Goal: Navigation & Orientation: Find specific page/section

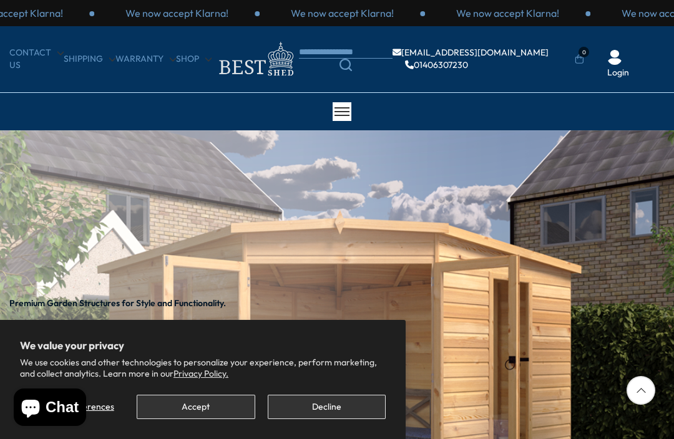
click at [335, 408] on button "Decline" at bounding box center [327, 407] width 118 height 24
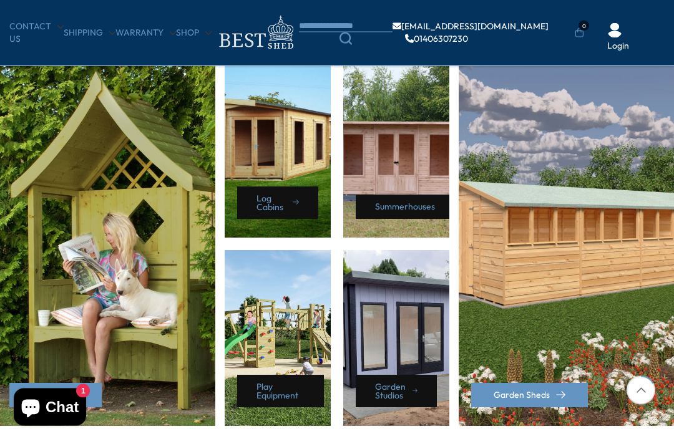
scroll to position [547, 0]
click at [582, 224] on div "Garden Sheds" at bounding box center [568, 244] width 218 height 364
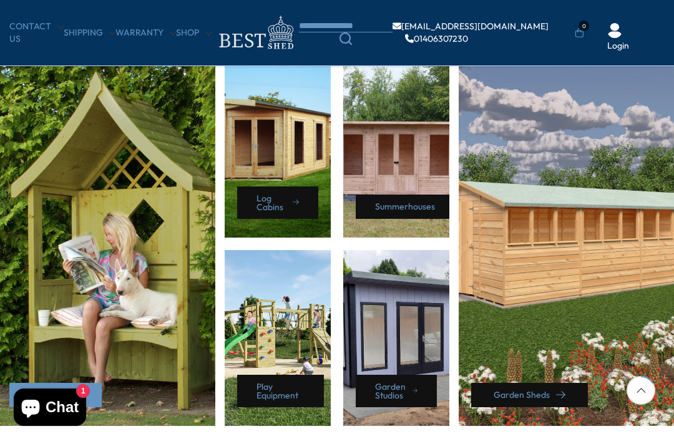
click at [529, 399] on link "Garden Sheds" at bounding box center [529, 395] width 117 height 24
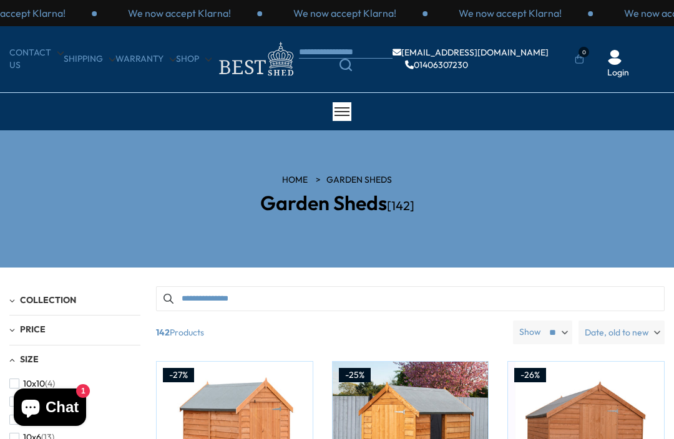
click at [352, 62] on icon "Search" at bounding box center [345, 65] width 12 height 12
click at [347, 51] on body "We now accept Klarna! We now accept Klarna! We now accept Klarna! We now accept…" at bounding box center [337, 219] width 674 height 439
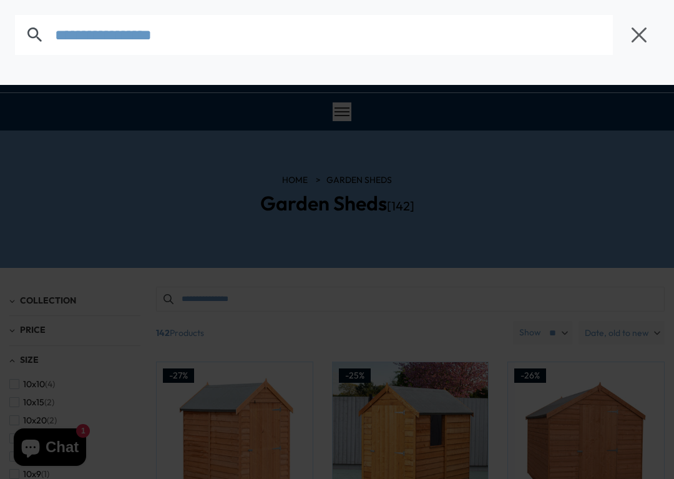
click at [641, 32] on icon "button" at bounding box center [639, 34] width 15 height 15
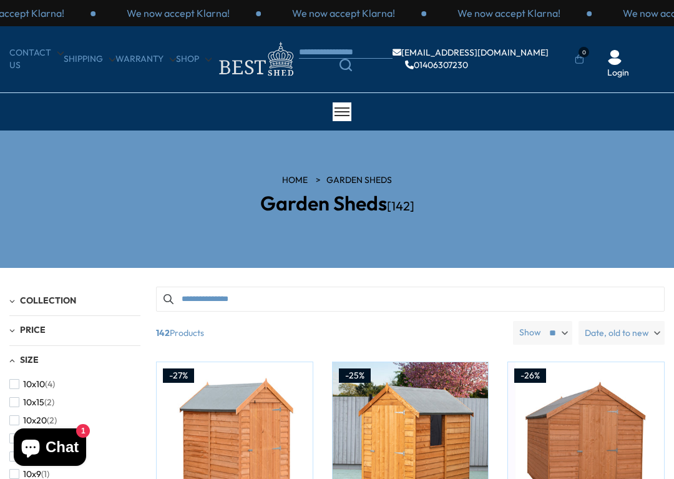
click at [202, 61] on link "Shop" at bounding box center [194, 59] width 36 height 12
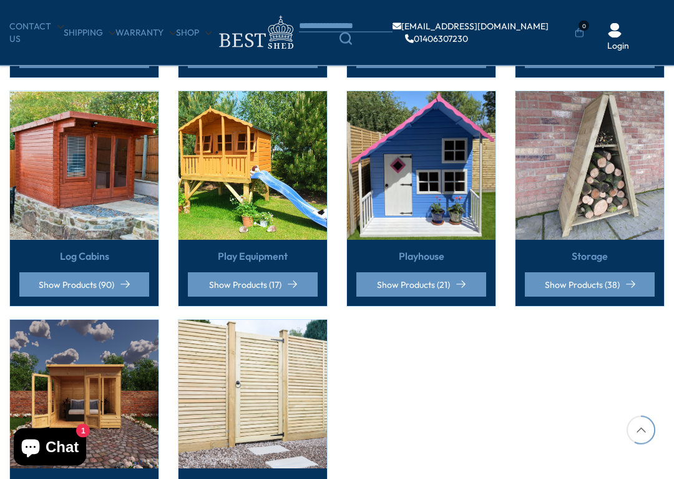
scroll to position [731, 0]
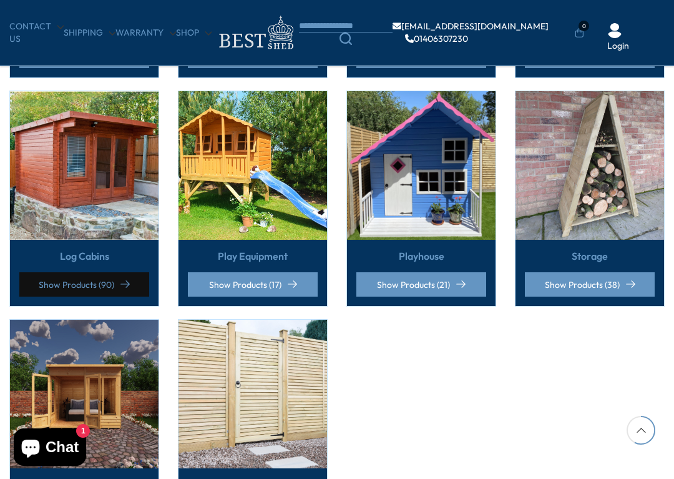
click at [116, 280] on link "Show Products (90)" at bounding box center [84, 284] width 130 height 24
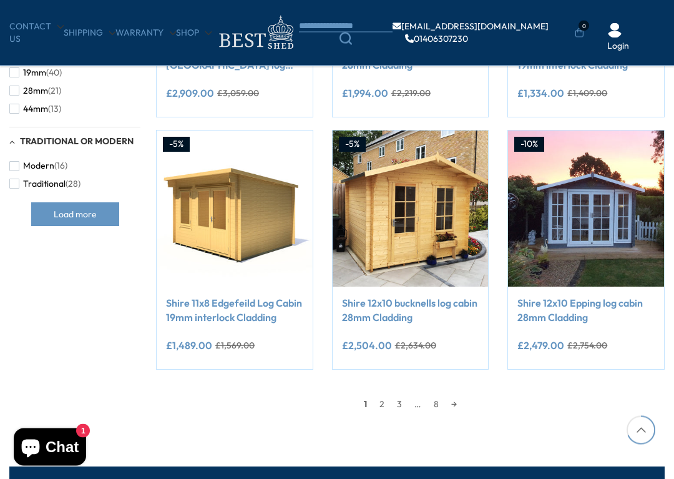
scroll to position [920, 0]
click at [463, 394] on link "→" at bounding box center [454, 403] width 18 height 19
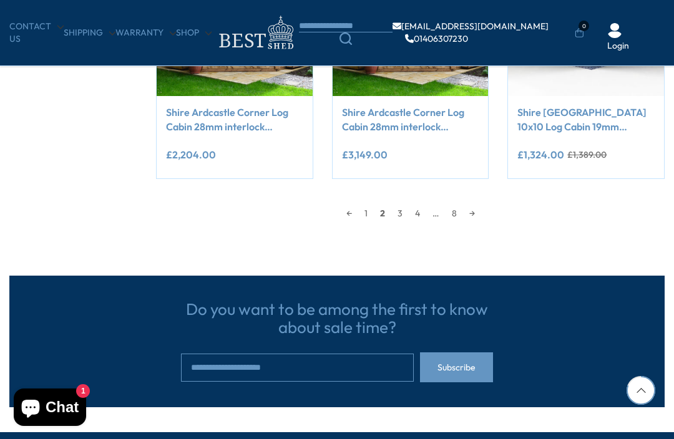
scroll to position [1109, 0]
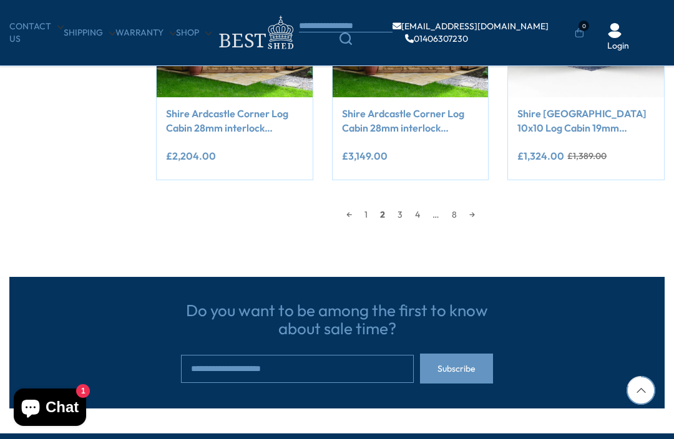
click at [476, 213] on link "→" at bounding box center [472, 214] width 18 height 19
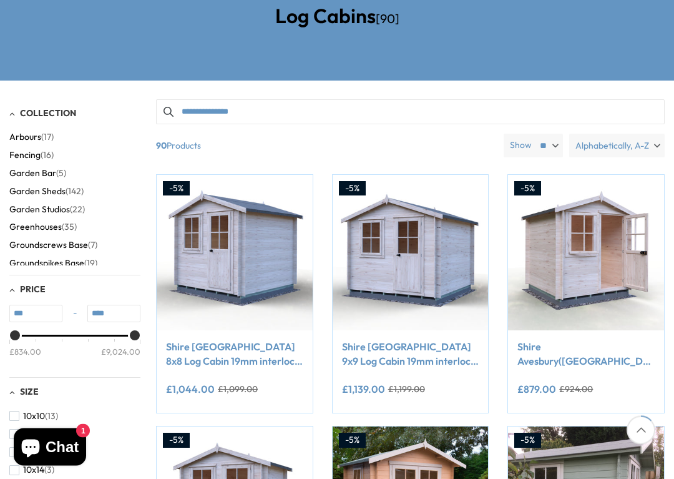
scroll to position [187, 0]
click at [74, 261] on span "Groundspikes Base" at bounding box center [46, 263] width 75 height 11
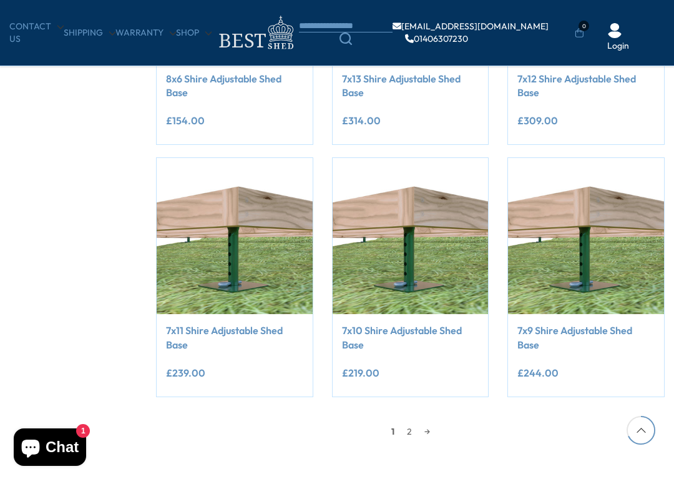
scroll to position [904, 0]
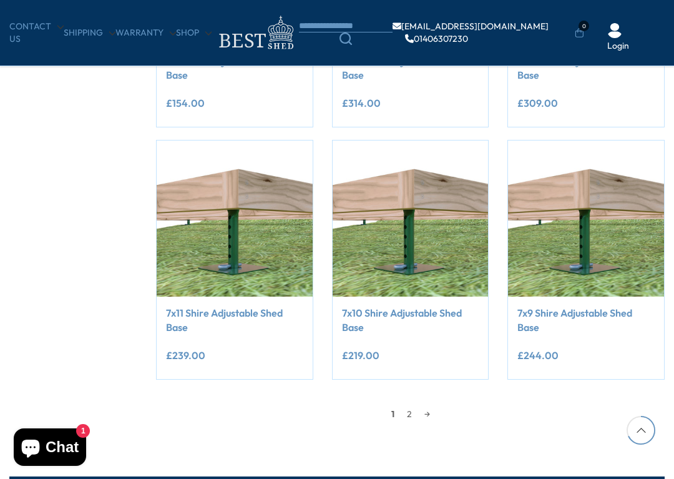
click at [432, 408] on link "→" at bounding box center [427, 413] width 18 height 19
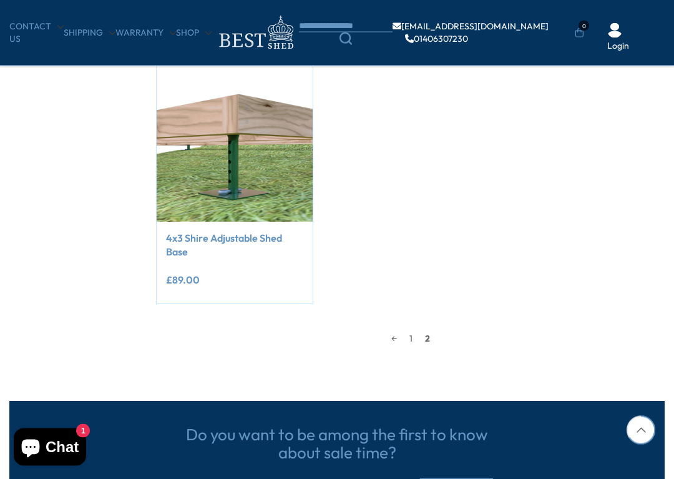
scroll to position [743, 0]
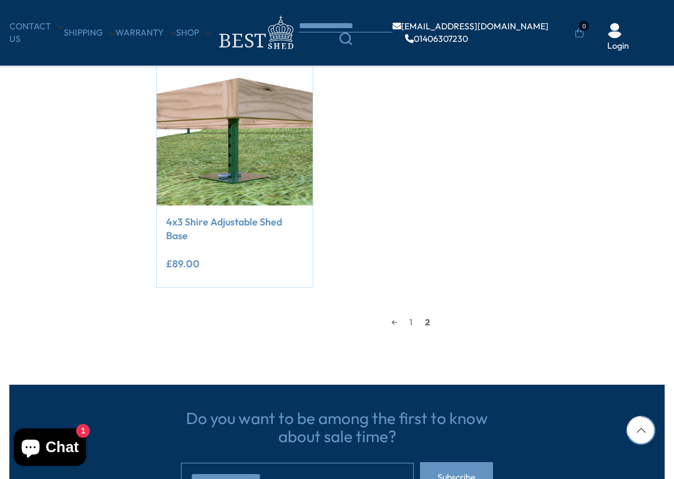
click at [408, 316] on link "1" at bounding box center [411, 322] width 16 height 19
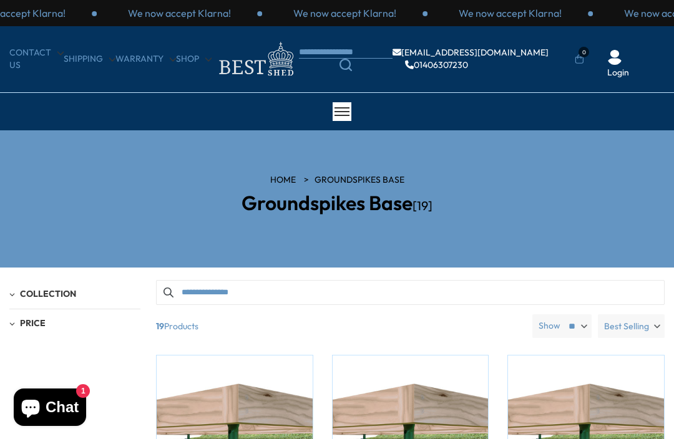
click at [191, 54] on link "Shop" at bounding box center [194, 59] width 36 height 12
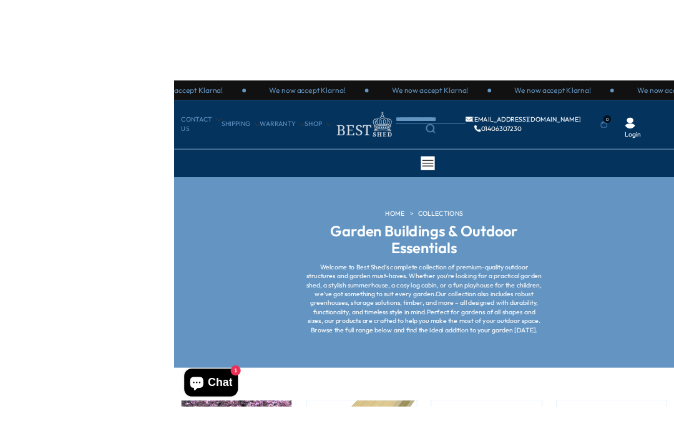
scroll to position [8, 0]
